Goal: Find specific page/section: Find specific page/section

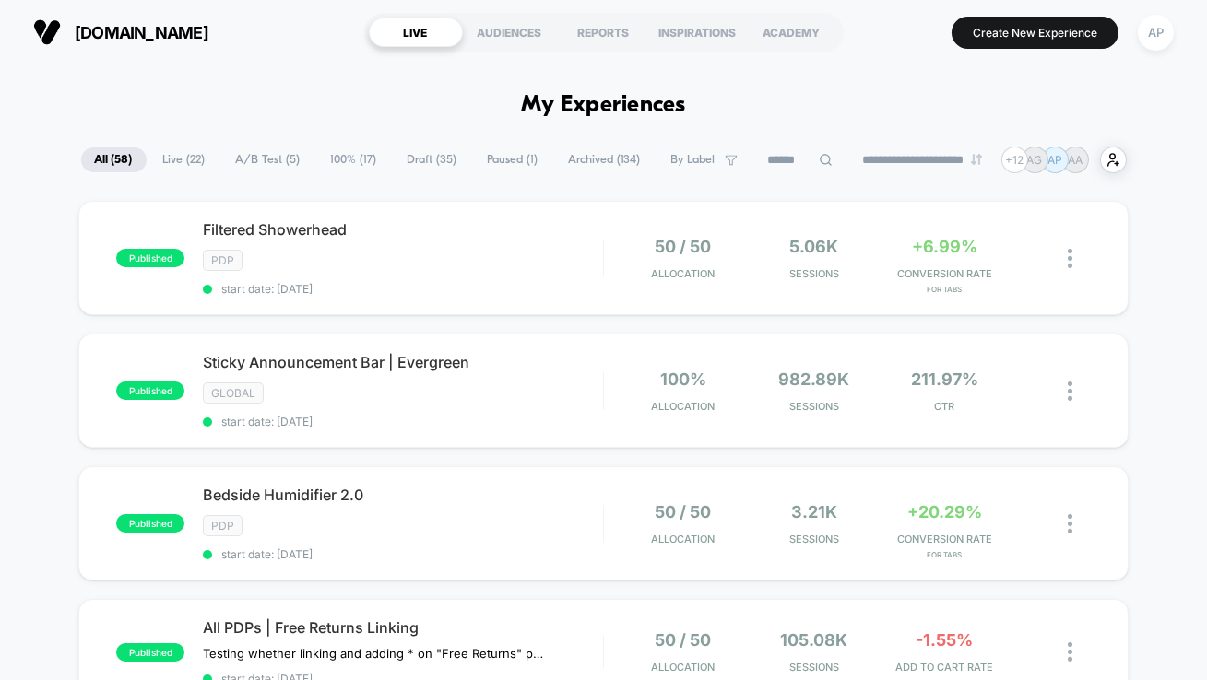
click at [276, 161] on span "A/B Test ( 5 )" at bounding box center [268, 160] width 92 height 25
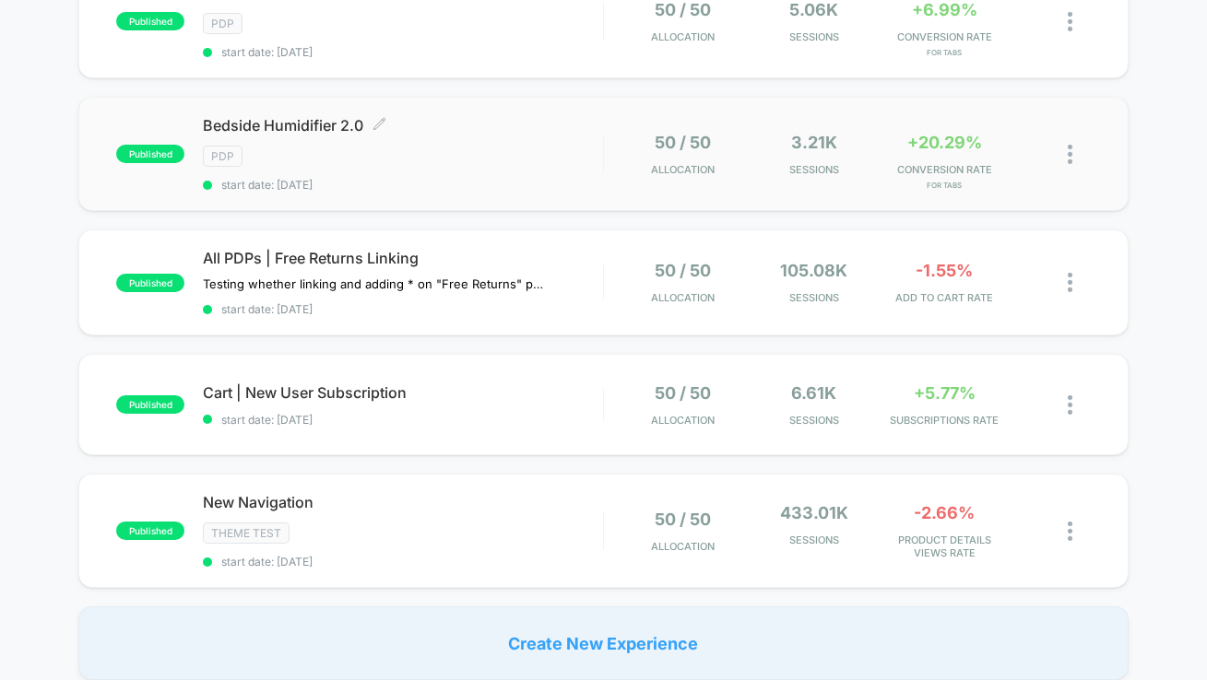
scroll to position [247, 0]
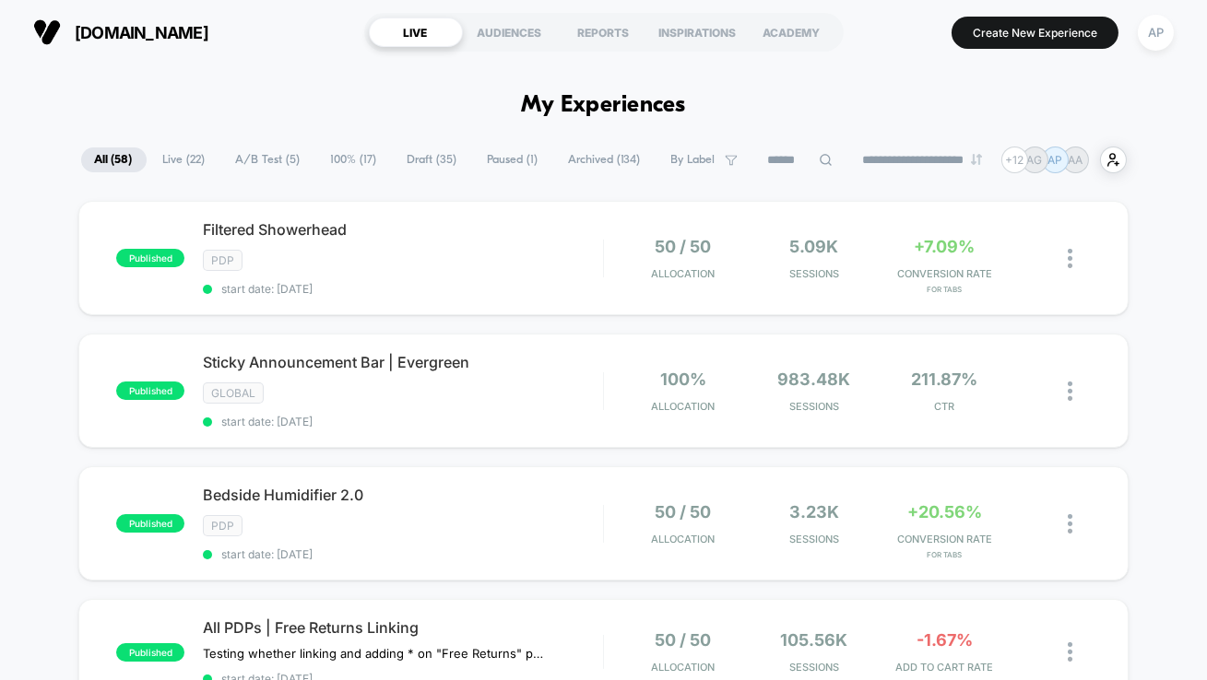
click at [259, 159] on span "A/B Test ( 5 )" at bounding box center [268, 160] width 92 height 25
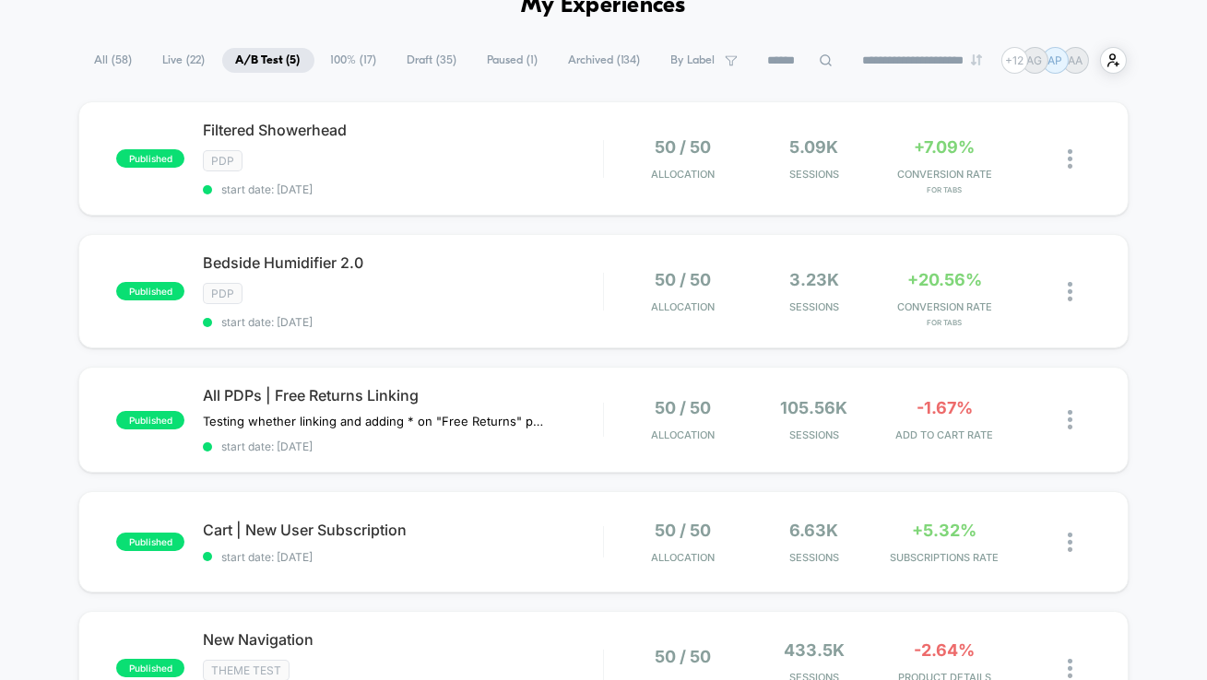
scroll to position [111, 0]
